Goal: Complete application form

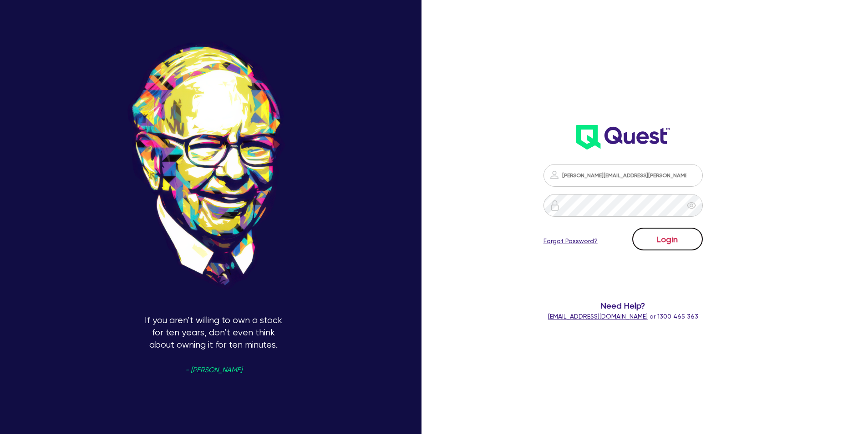
click at [656, 235] on button "Login" at bounding box center [667, 239] width 71 height 23
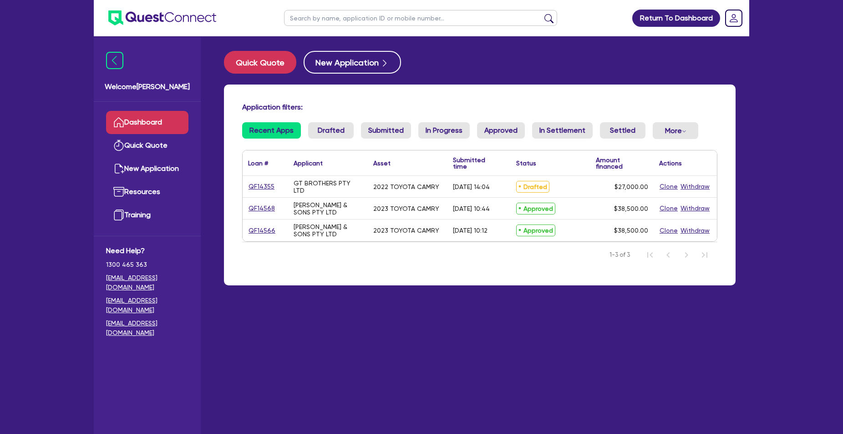
click at [263, 190] on link "QF14355" at bounding box center [261, 187] width 27 height 10
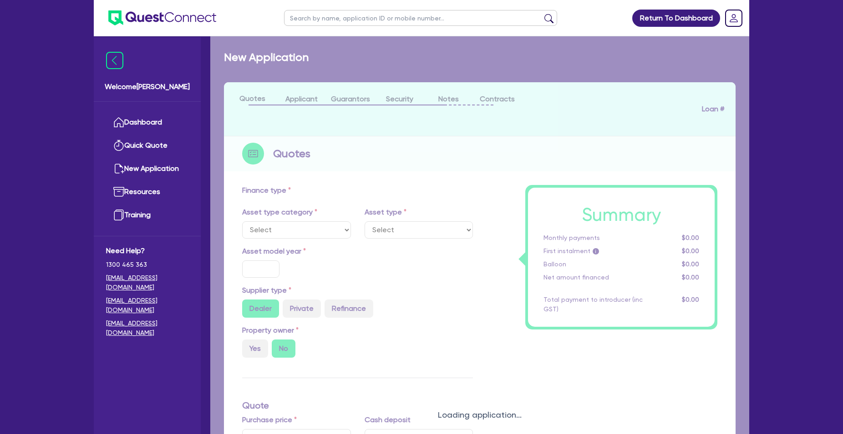
select select "CARS_AND_LIGHT_TRUCKS"
type input "2022"
type input "30,000"
type input "3,000"
type input "5.55"
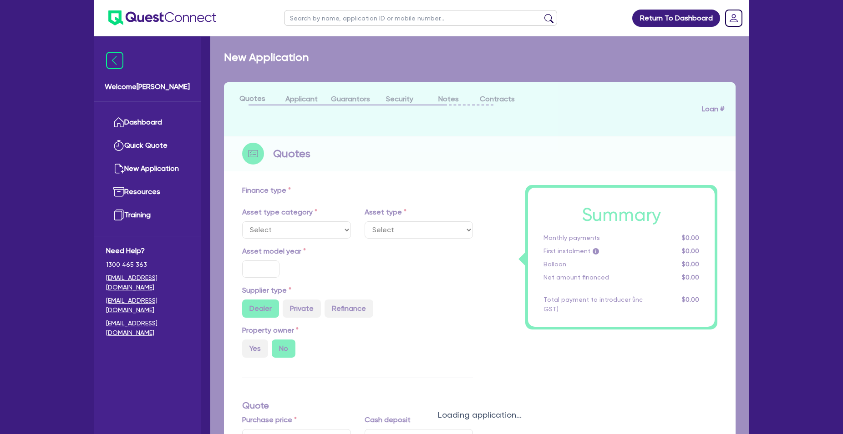
type input "1,500"
radio input "true"
type input "17.95"
select select "PASSENGER_VEHICLES"
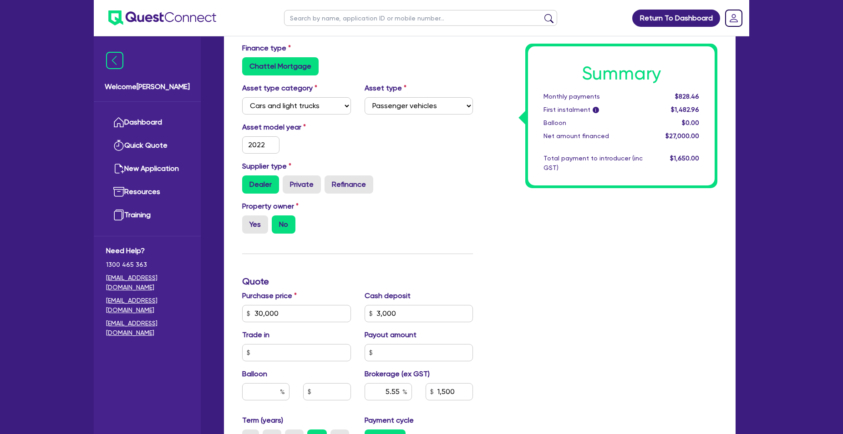
scroll to position [232, 0]
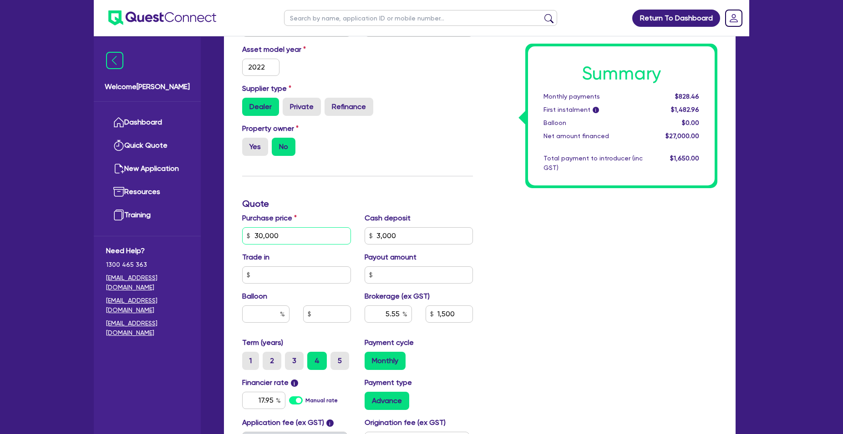
click at [272, 235] on input "30,000" at bounding box center [296, 235] width 109 height 17
type input "3"
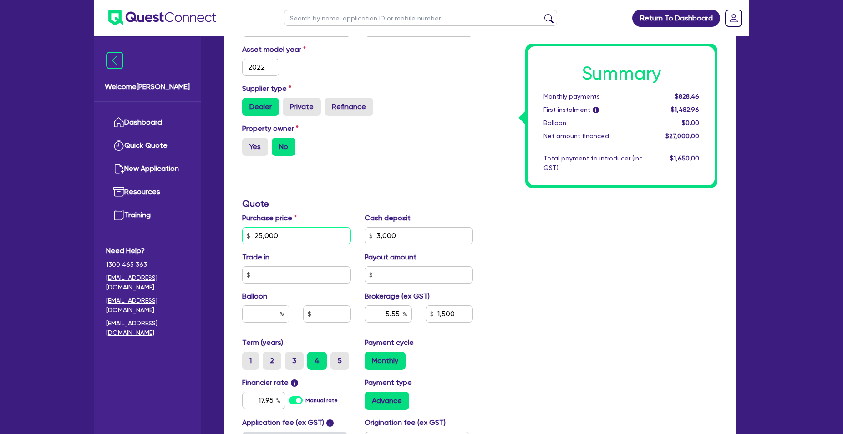
type input "25,000"
type input "3,000"
type input "5.55"
type input "1,500"
click at [383, 230] on input "3,000" at bounding box center [418, 235] width 109 height 17
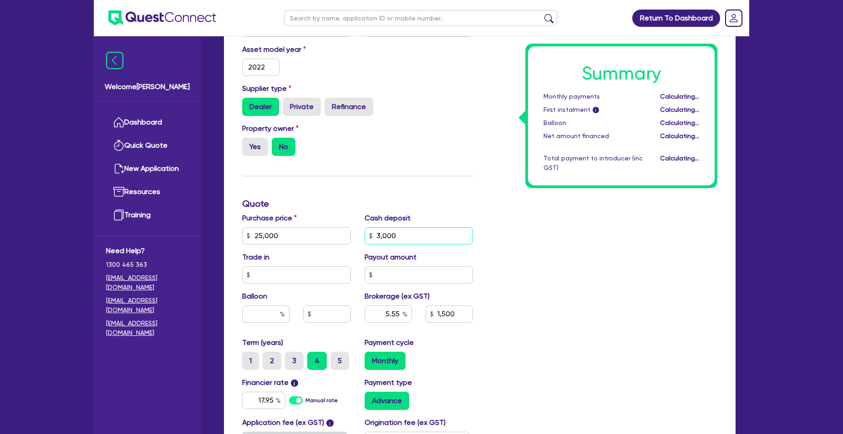
click at [387, 233] on input "3,000" at bounding box center [418, 235] width 109 height 17
type input "3,000"
type input "6.81"
type input "1,500"
click at [387, 233] on input "3,000" at bounding box center [418, 235] width 109 height 17
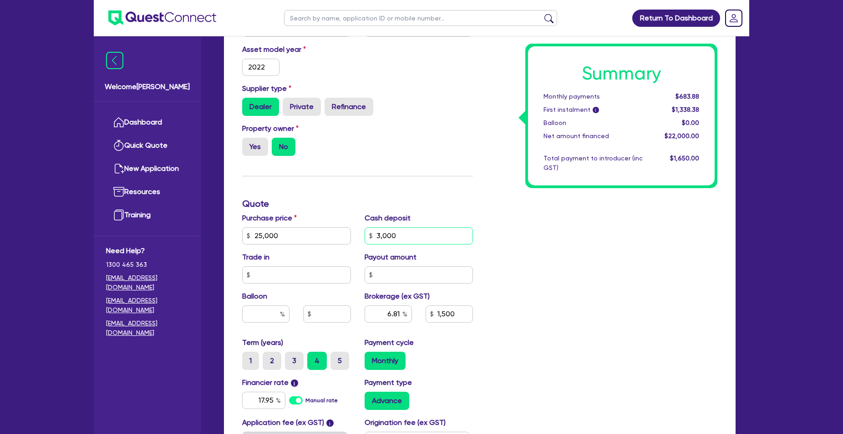
click at [387, 233] on input "3,000" at bounding box center [418, 235] width 109 height 17
type input "5,000"
type input "6.81"
type input "1,500"
type input "7.5"
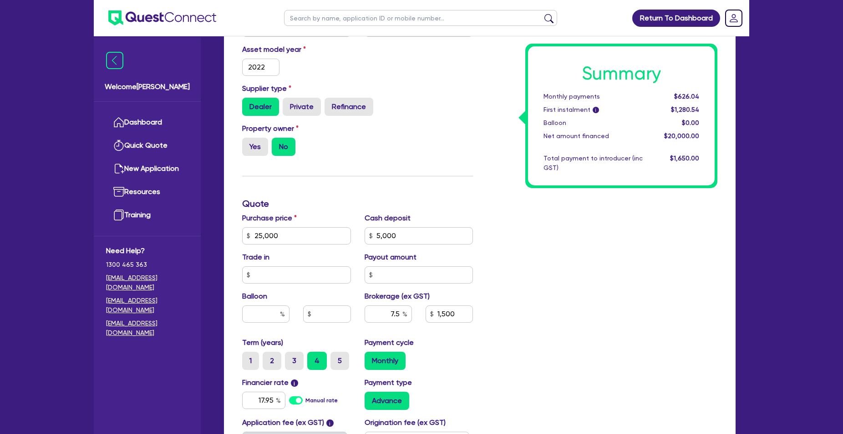
click at [535, 288] on div "Summary Monthly payments $626.04 First instalment i $1,280.54 Balloon $0.00 Net…" at bounding box center [601, 231] width 244 height 532
click at [443, 319] on input "1,500" at bounding box center [448, 314] width 47 height 17
type input "1,260"
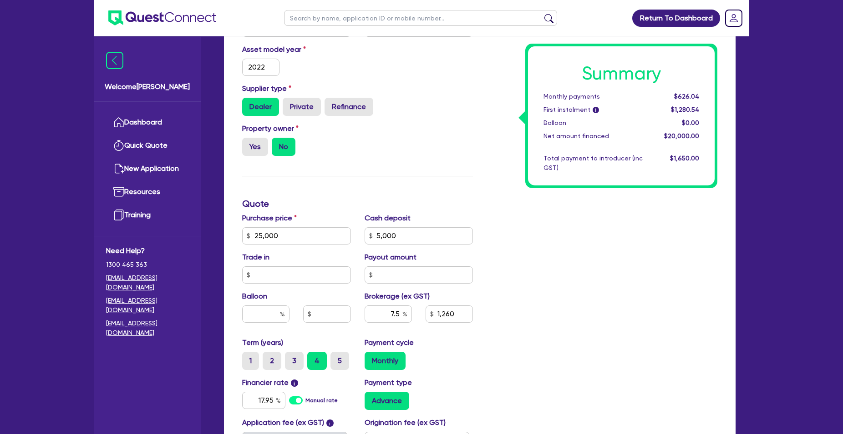
click at [475, 355] on div "Payment cycle Monthly" at bounding box center [419, 354] width 122 height 33
type input "6.3"
type input "1,260"
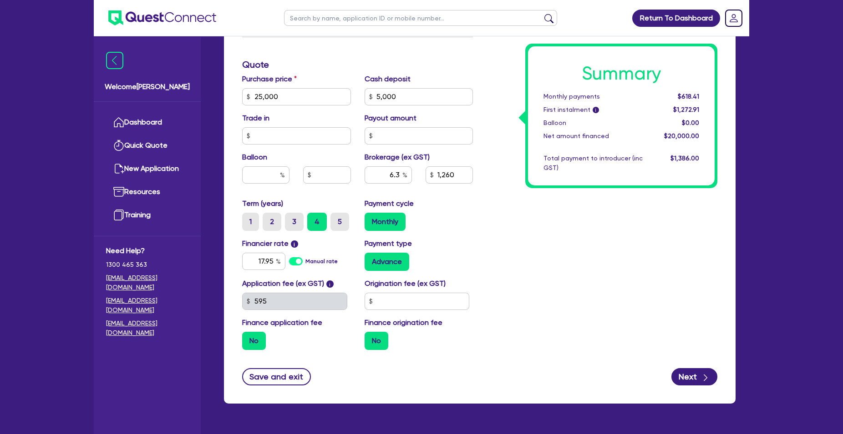
click at [258, 334] on label "No" at bounding box center [254, 341] width 24 height 18
click at [248, 334] on input "No" at bounding box center [245, 335] width 6 height 6
click at [381, 345] on label "No" at bounding box center [376, 341] width 24 height 18
click at [370, 338] on input "No" at bounding box center [367, 335] width 6 height 6
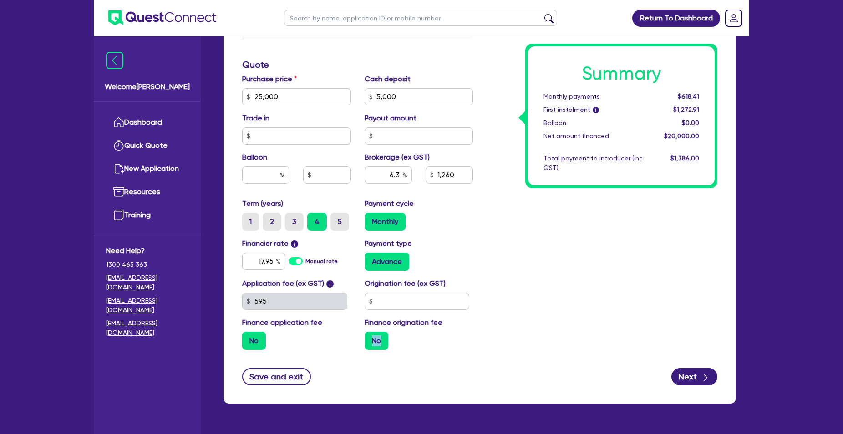
click at [382, 344] on label "No" at bounding box center [376, 341] width 24 height 18
click at [370, 338] on input "No" at bounding box center [367, 335] width 6 height 6
click at [342, 215] on label "5" at bounding box center [339, 222] width 19 height 18
click at [336, 215] on input "5" at bounding box center [333, 216] width 6 height 6
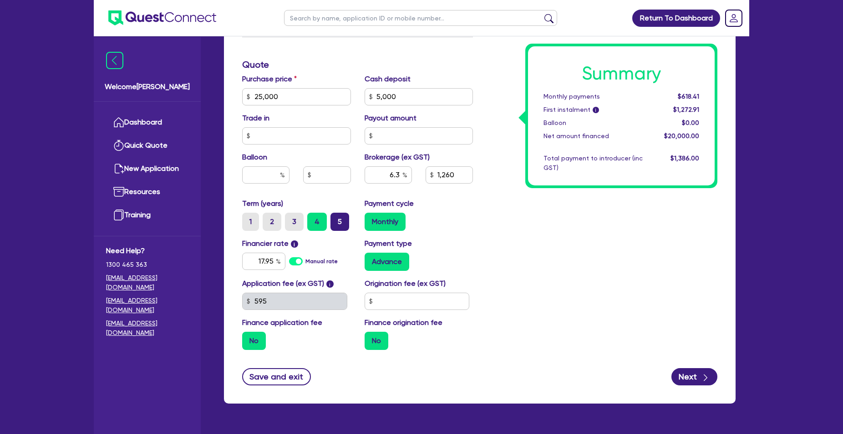
radio input "true"
type input "1,260"
click at [268, 264] on input "17.95" at bounding box center [263, 261] width 43 height 17
type input "17.60"
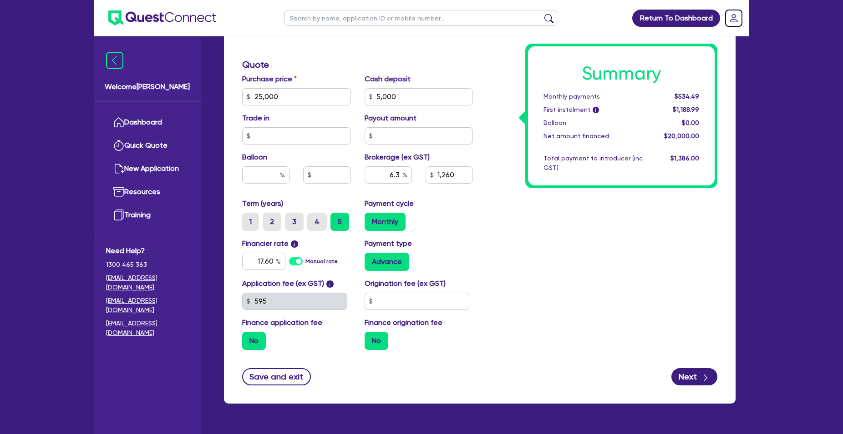
type input "1,260"
type input "17.6"
click at [476, 261] on div "Payment type Advance" at bounding box center [419, 254] width 122 height 33
click at [390, 304] on input "text" at bounding box center [416, 301] width 105 height 17
click at [391, 304] on input "text" at bounding box center [416, 301] width 105 height 17
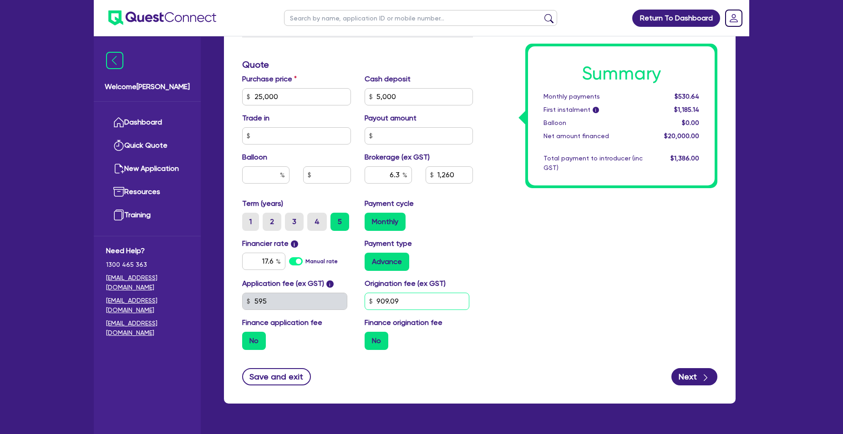
type input "909.09"
click at [501, 277] on div "Summary Monthly payments $530.64 First instalment i $1,185.14 Balloon $0.00 Net…" at bounding box center [601, 92] width 244 height 532
click at [439, 169] on div "Brokerage (ex GST) 6.3 1,260" at bounding box center [419, 171] width 122 height 39
click at [440, 173] on input "1,260" at bounding box center [448, 174] width 47 height 17
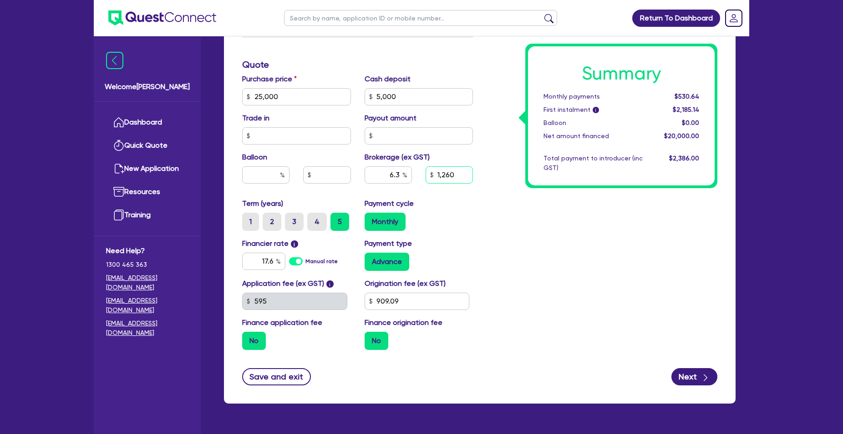
click at [440, 173] on input "1,260" at bounding box center [448, 174] width 47 height 17
click at [452, 177] on input "1,260" at bounding box center [448, 174] width 47 height 17
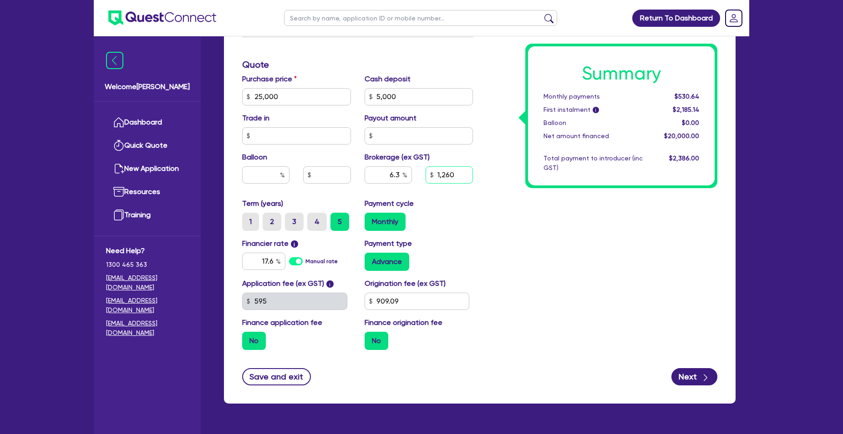
type input "12"
type input "0.06"
type input "1,298.73"
type input "6.49"
type input "1,298.73"
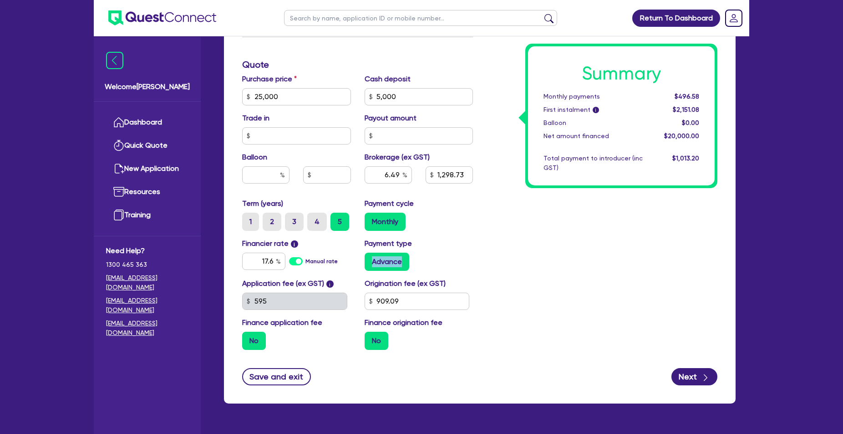
click at [463, 253] on div "Payment type Advance" at bounding box center [419, 254] width 122 height 33
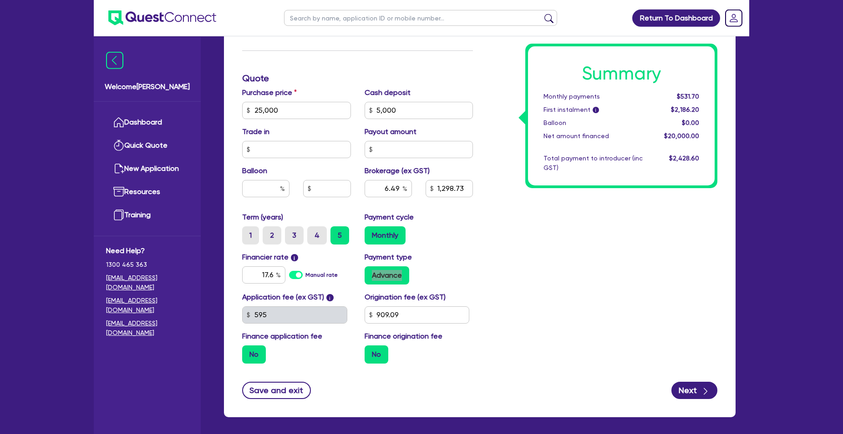
scroll to position [396, 0]
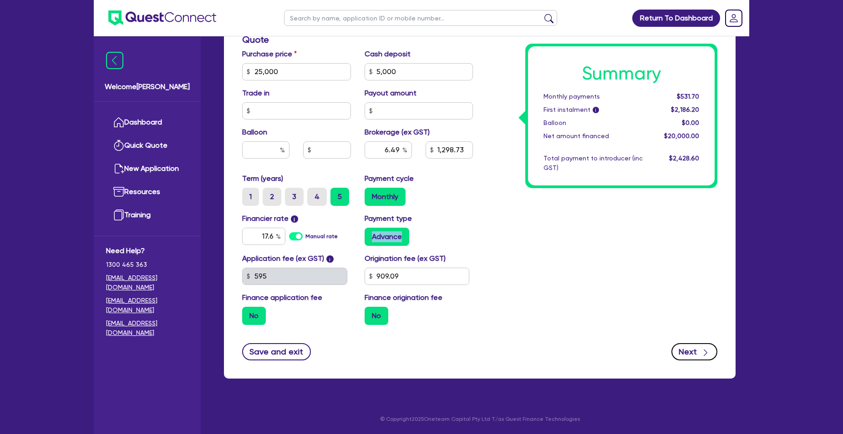
click at [704, 356] on icon "button" at bounding box center [705, 352] width 9 height 9
type input "6.49"
type input "1,298.73"
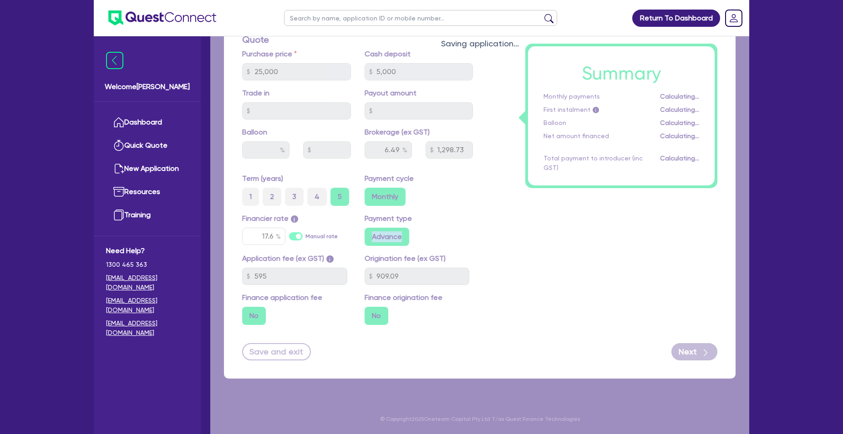
select select "COMPANY"
select select "RENTAL_REAL_ESTATE"
select select "MOTOR_VEHICLES"
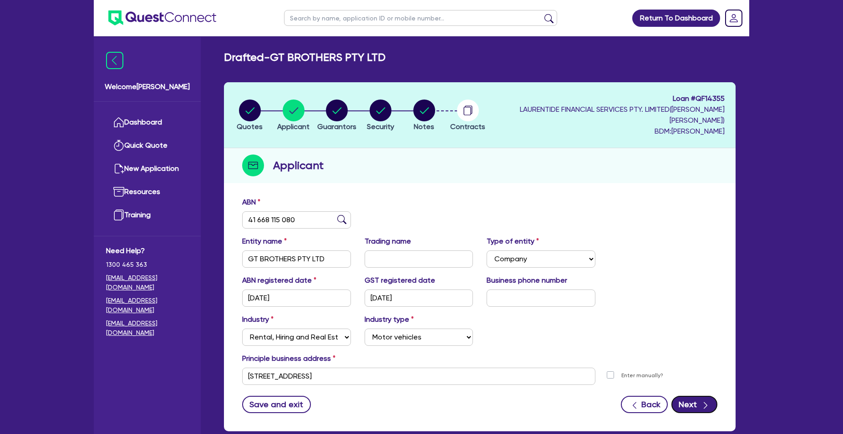
drag, startPoint x: 699, startPoint y: 403, endPoint x: 428, endPoint y: 257, distance: 308.0
click at [668, 307] on form "ABN 41 668 115 080 Entity name GT BROTHERS PTY LTD Trading name Type of entity …" at bounding box center [479, 305] width 475 height 217
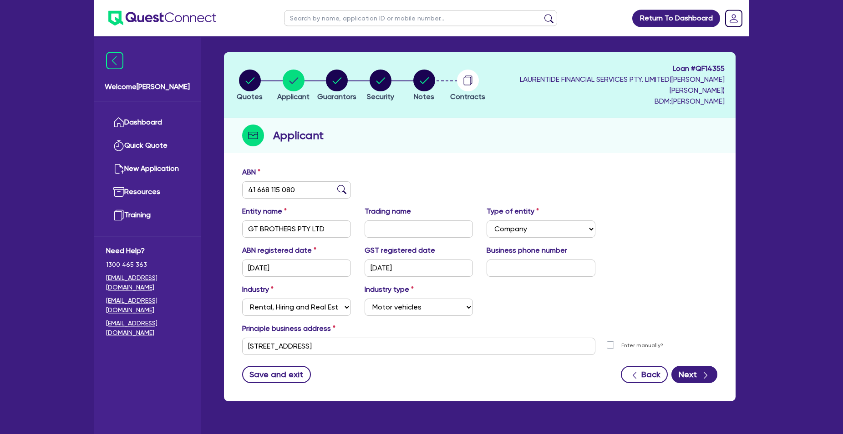
scroll to position [53, 0]
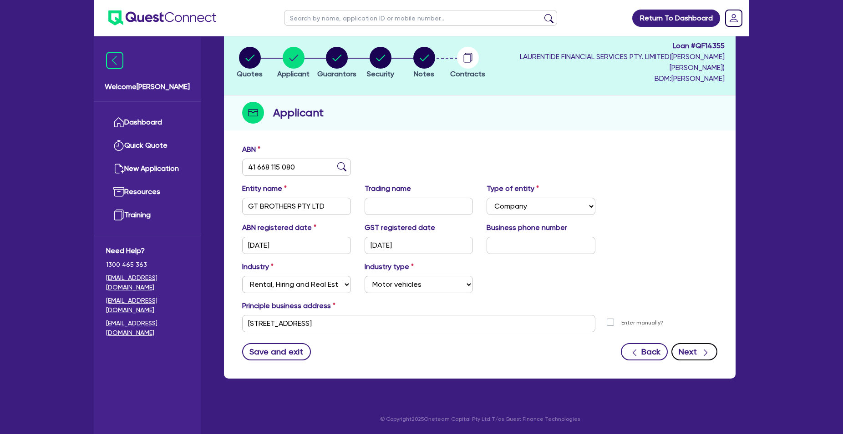
click at [691, 352] on button "Next" at bounding box center [694, 351] width 46 height 17
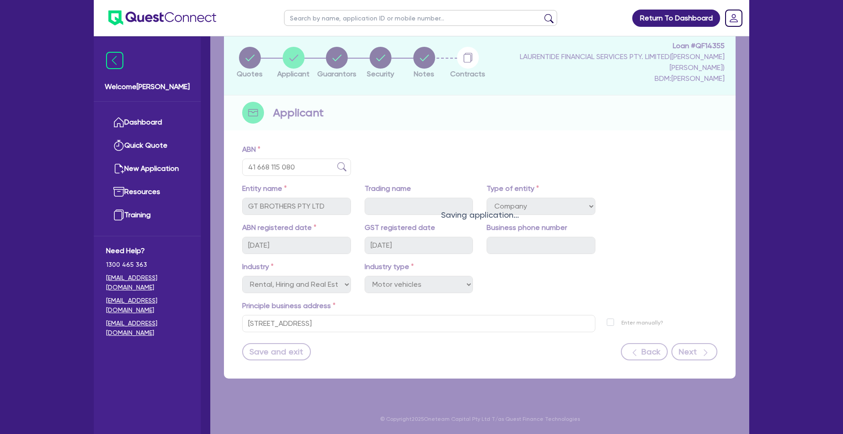
select select "MR"
select select "[GEOGRAPHIC_DATA]"
select select "MARRIED"
select select "CASH"
select select "HOUSEHOLD_PERSONAL"
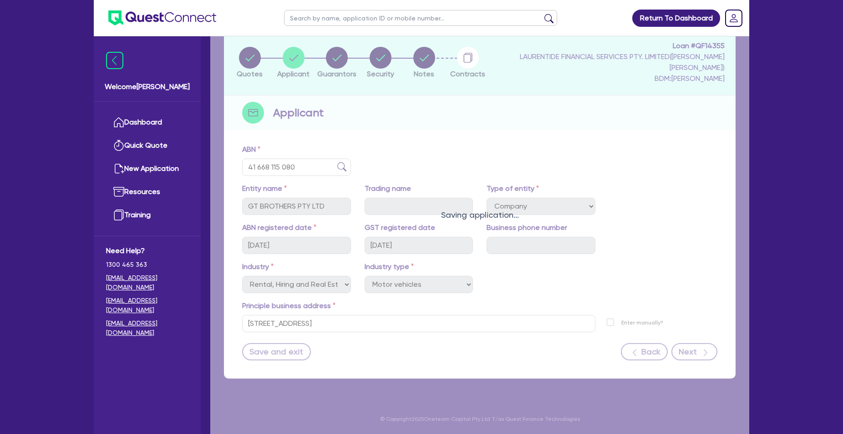
select select "OTHER"
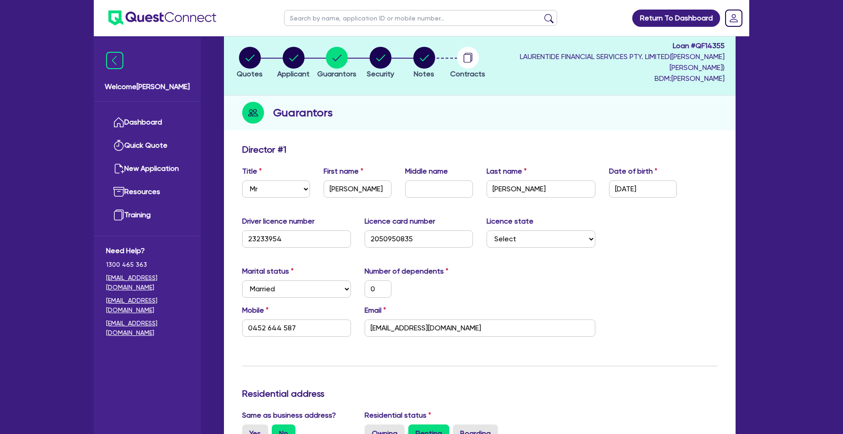
type input "0"
type input "0452 644 587"
type input "10,000"
type input "40,000"
type input "300,000"
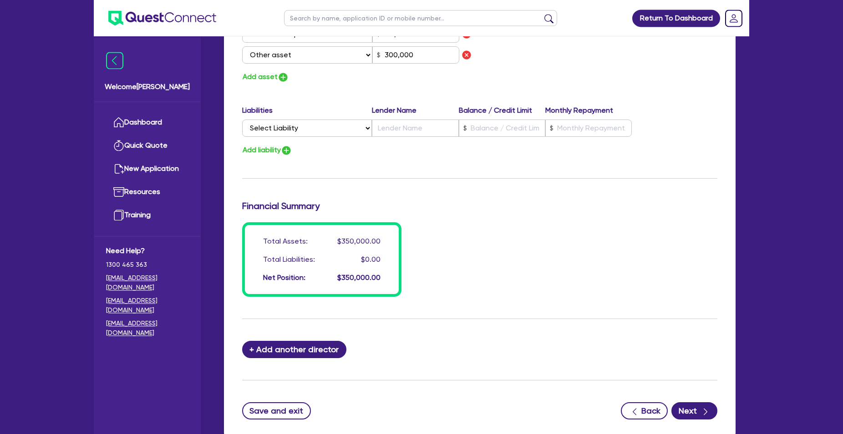
scroll to position [674, 0]
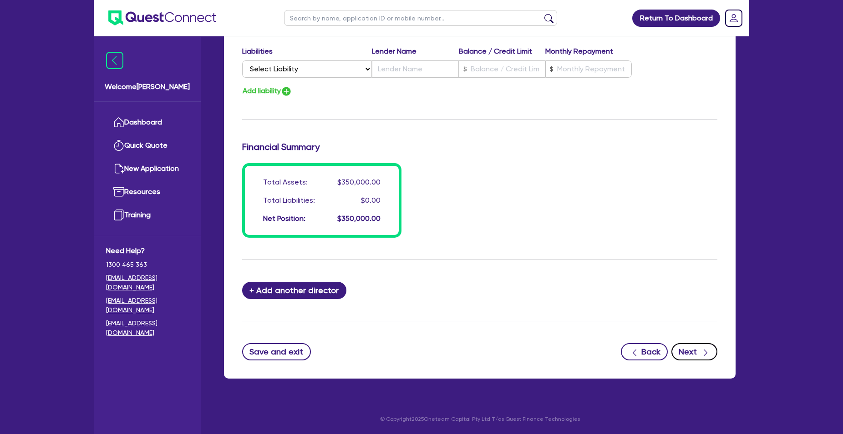
click at [696, 351] on button "Next" at bounding box center [694, 351] width 46 height 17
select select "CARS_AND_LIGHT_TRUCKS"
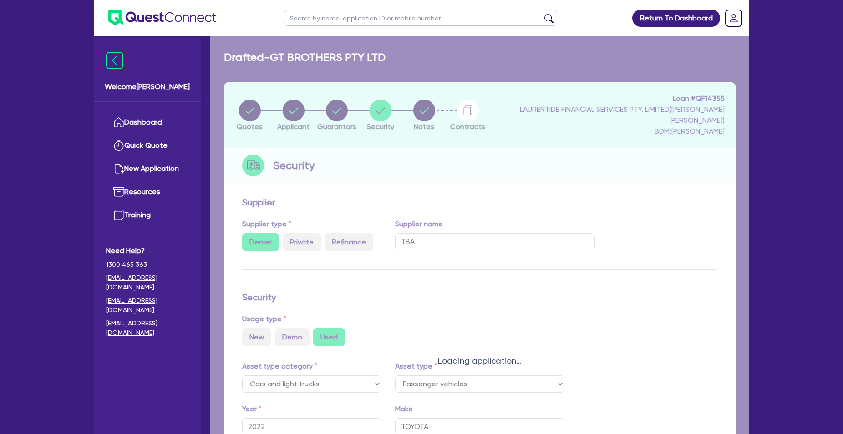
select select "PASSENGER_VEHICLES"
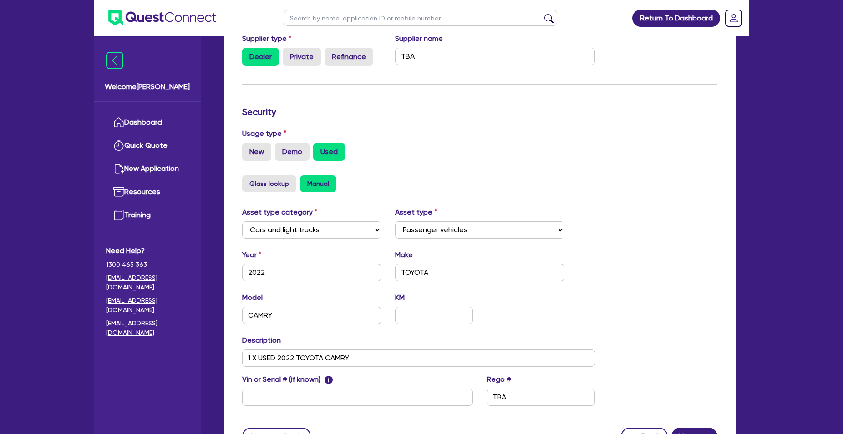
scroll to position [270, 0]
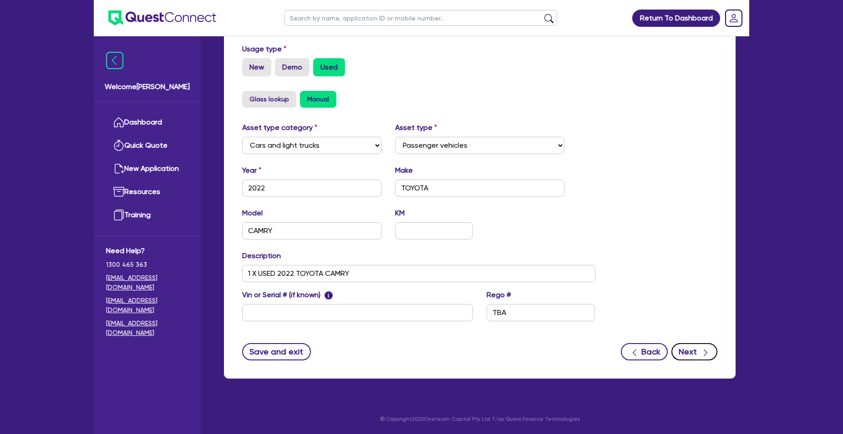
click at [691, 353] on button "Next" at bounding box center [694, 351] width 46 height 17
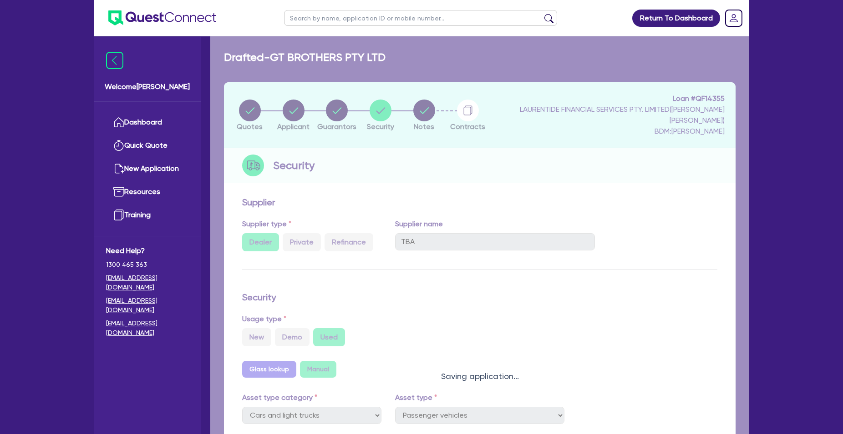
select select "Quest Finance - Own Book"
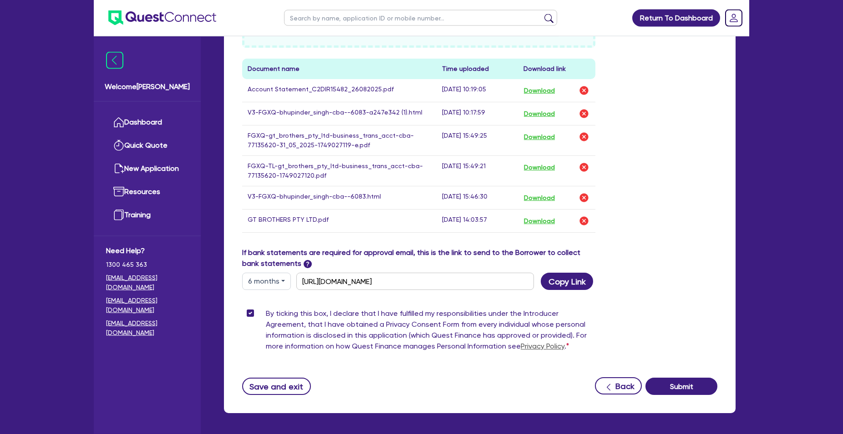
scroll to position [522, 0]
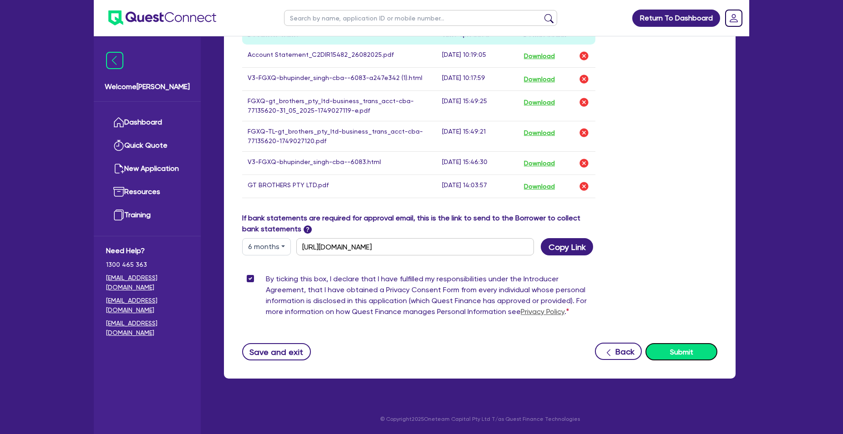
click at [686, 355] on button "Submit" at bounding box center [681, 351] width 72 height 17
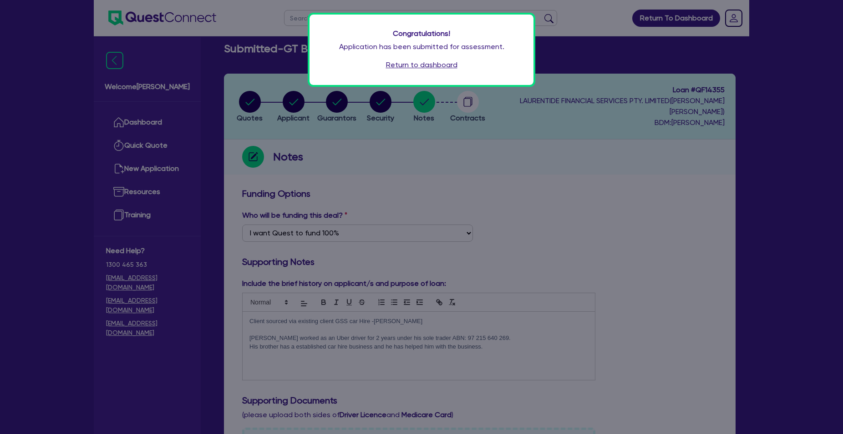
scroll to position [0, 0]
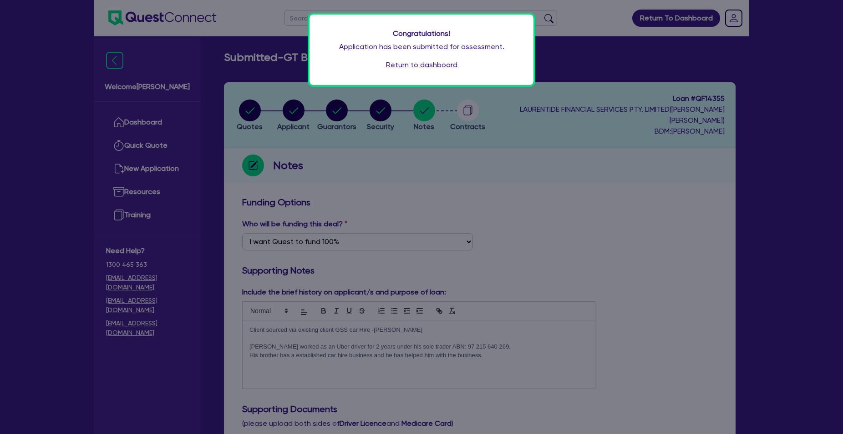
click at [427, 65] on link "Return to dashboard" at bounding box center [421, 65] width 71 height 11
